Goal: Task Accomplishment & Management: Manage account settings

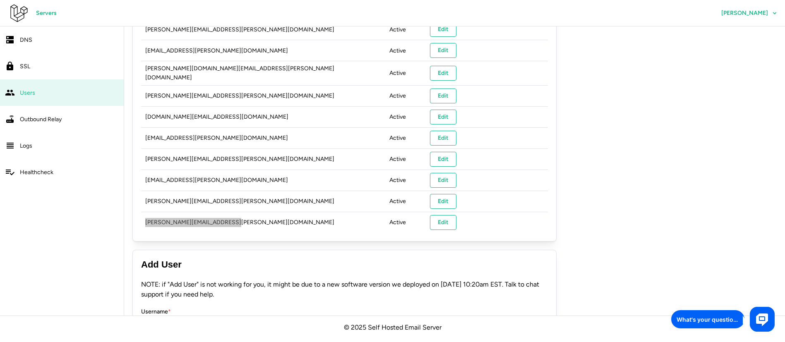
scroll to position [857, 0]
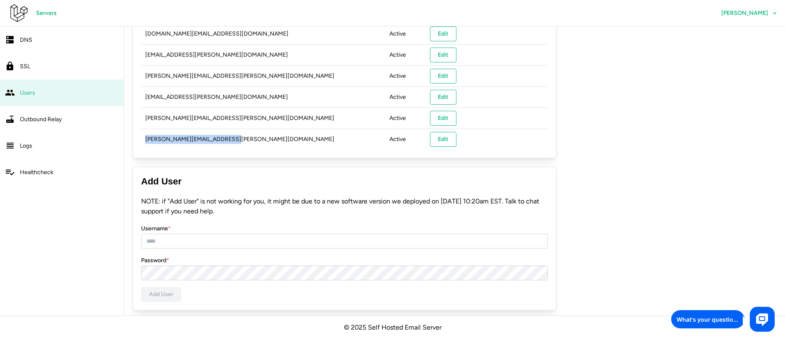
click at [168, 139] on td "jason.versoza@triseed.online" at bounding box center [263, 139] width 244 height 21
click at [258, 134] on td "jason.versoza@triseed.online" at bounding box center [263, 139] width 244 height 21
drag, startPoint x: 226, startPoint y: 134, endPoint x: 145, endPoint y: 136, distance: 80.7
click at [145, 136] on td "jason.versoza@triseed.online" at bounding box center [263, 139] width 244 height 21
click at [253, 140] on td "jason.versoza@triseed.online" at bounding box center [263, 139] width 244 height 21
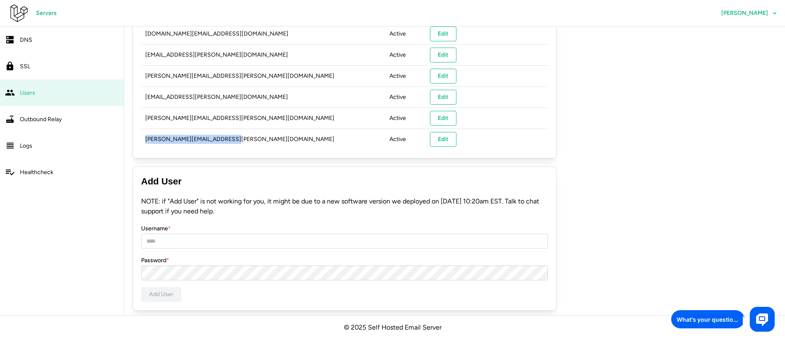
drag, startPoint x: 244, startPoint y: 138, endPoint x: 141, endPoint y: 140, distance: 103.1
click at [141, 140] on td "jason.versoza@triseed.online" at bounding box center [263, 139] width 244 height 21
click at [191, 135] on td "jason.versoza@triseed.online" at bounding box center [263, 139] width 244 height 21
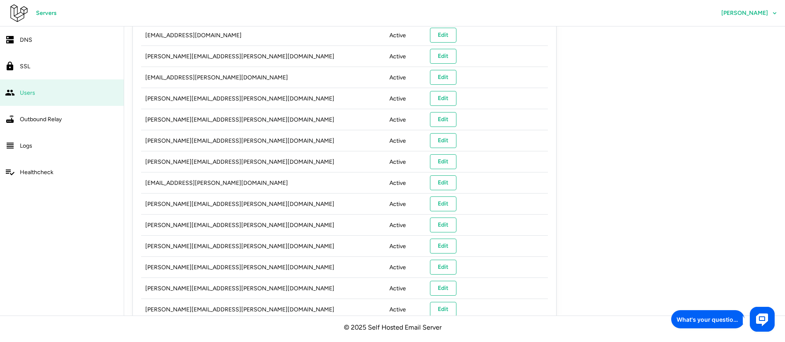
scroll to position [0, 0]
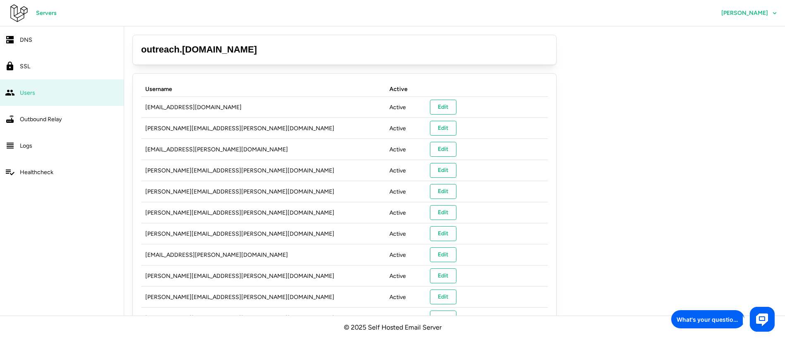
drag, startPoint x: 135, startPoint y: 48, endPoint x: 253, endPoint y: 36, distance: 119.0
click at [250, 36] on div "outreach . triseed.online" at bounding box center [344, 50] width 424 height 30
click at [250, 49] on h3 "outreach . triseed.online" at bounding box center [344, 49] width 407 height 13
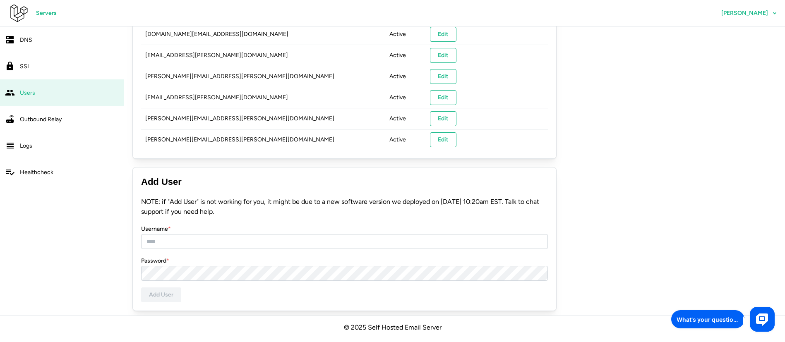
scroll to position [857, 0]
click at [254, 168] on div "Add User NOTE: if "Add User" is not working for you, it might be due to a new s…" at bounding box center [344, 239] width 424 height 144
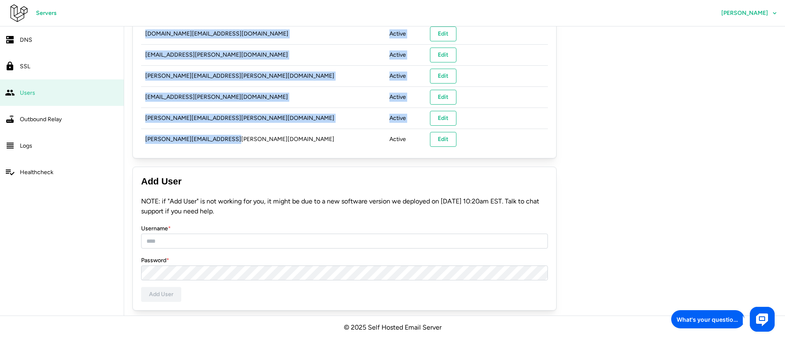
drag, startPoint x: 141, startPoint y: 136, endPoint x: 269, endPoint y: 131, distance: 128.4
click at [269, 131] on td "jason.versoza@triseed.online" at bounding box center [263, 139] width 244 height 21
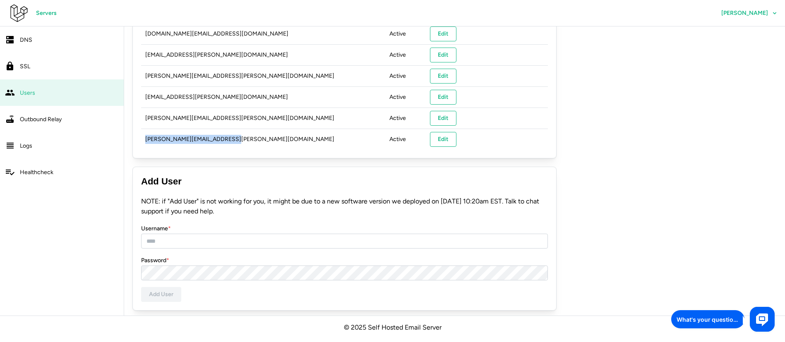
drag, startPoint x: 250, startPoint y: 135, endPoint x: 142, endPoint y: 133, distance: 108.0
click at [142, 133] on td "jason.versoza@triseed.online" at bounding box center [263, 139] width 244 height 21
click at [229, 129] on td "jason.versoza@triseed.online" at bounding box center [263, 139] width 244 height 21
click at [314, 145] on td "jason.versoza@triseed.online" at bounding box center [263, 139] width 244 height 21
click at [239, 141] on td "jason.versoza@triseed.online" at bounding box center [263, 139] width 244 height 21
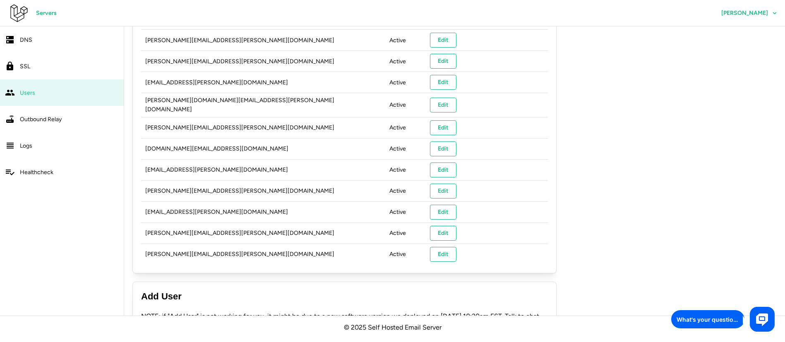
scroll to position [671, 0]
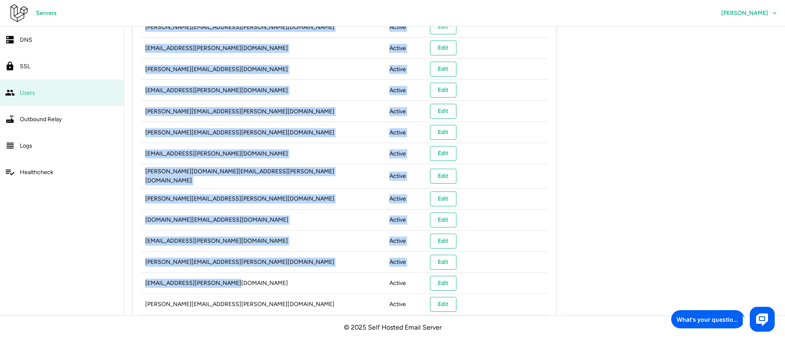
drag, startPoint x: 223, startPoint y: 282, endPoint x: 130, endPoint y: 141, distance: 169.2
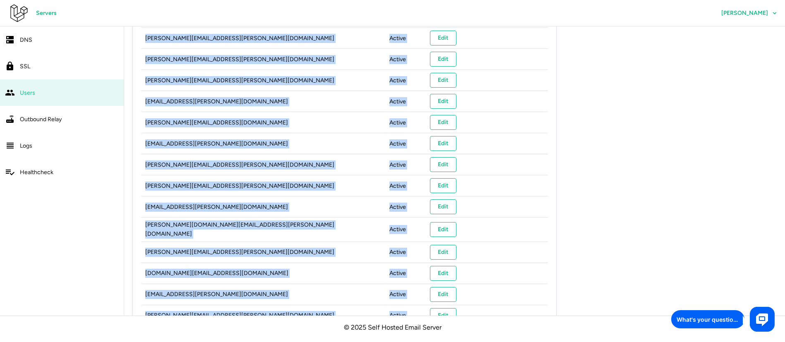
scroll to position [485, 0]
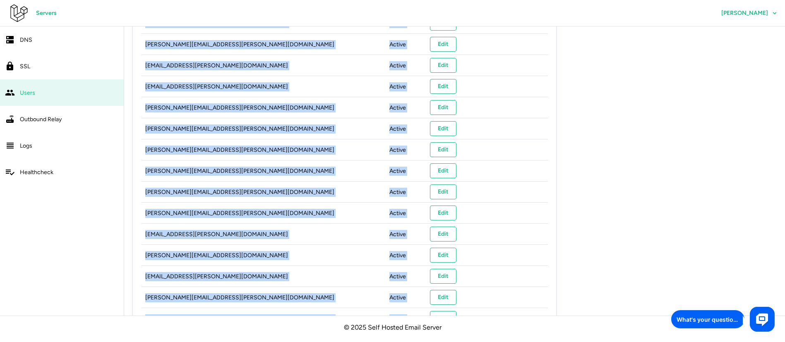
click at [310, 205] on td "caroline.dean@triseed.online" at bounding box center [263, 213] width 244 height 21
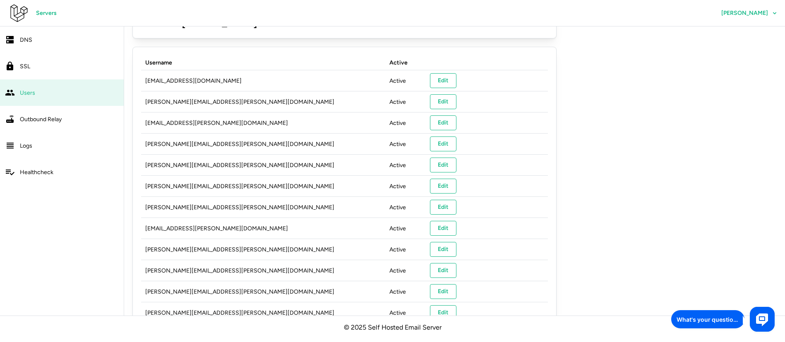
scroll to position [0, 0]
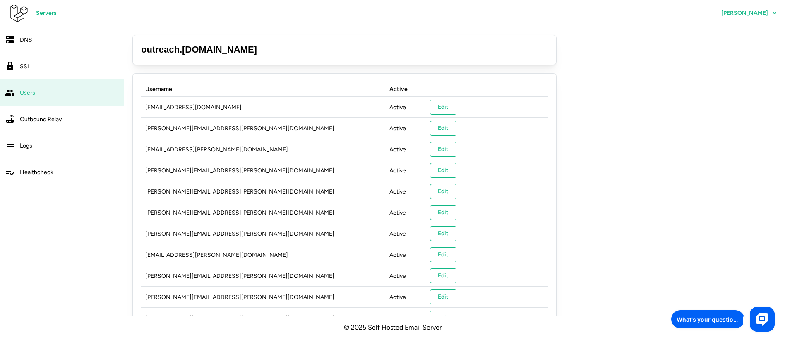
click at [759, 17] on span "Melvin Ramos" at bounding box center [749, 13] width 56 height 14
click at [752, 14] on span "Melvin Ramos" at bounding box center [744, 13] width 47 height 6
click at [760, 37] on span "Profile" at bounding box center [757, 36] width 17 height 14
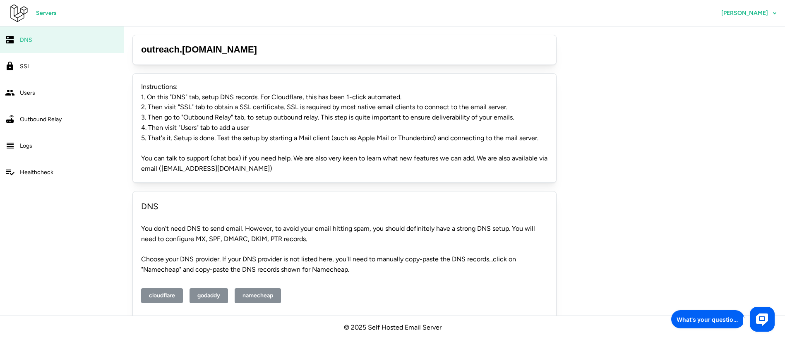
click at [763, 15] on span "[PERSON_NAME]" at bounding box center [744, 13] width 47 height 6
click at [762, 33] on span "Profile" at bounding box center [757, 36] width 17 height 14
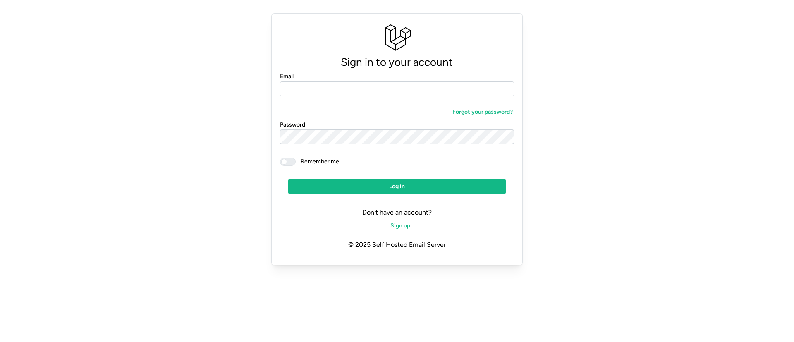
click at [351, 84] on input "Email" at bounding box center [397, 89] width 234 height 15
click at [0, 279] on com-1password-button at bounding box center [0, 279] width 0 height 0
click at [366, 88] on input "Email" at bounding box center [397, 89] width 234 height 15
click at [482, 89] on input "Email" at bounding box center [397, 89] width 234 height 15
type input "**********"
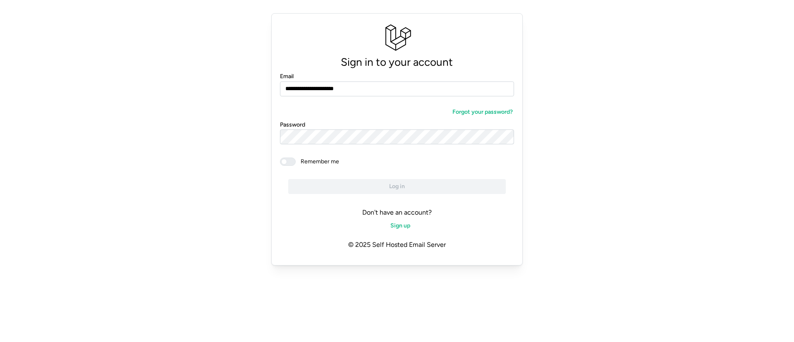
click at [337, 160] on span "Remember me" at bounding box center [317, 162] width 43 height 8
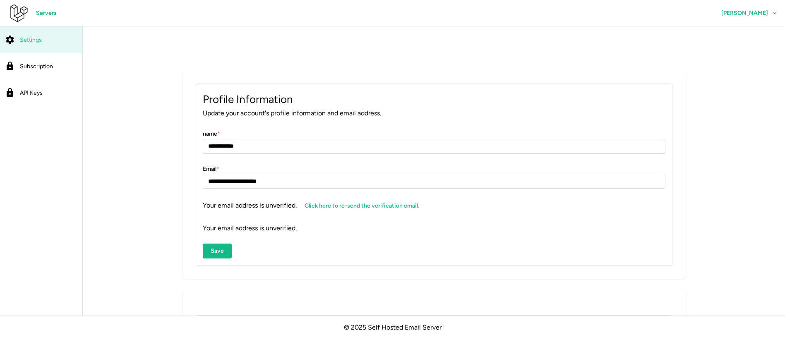
click at [452, 194] on form "**********" at bounding box center [434, 194] width 463 height 130
click at [37, 10] on span "Servers" at bounding box center [46, 13] width 21 height 14
